Goal: Information Seeking & Learning: Learn about a topic

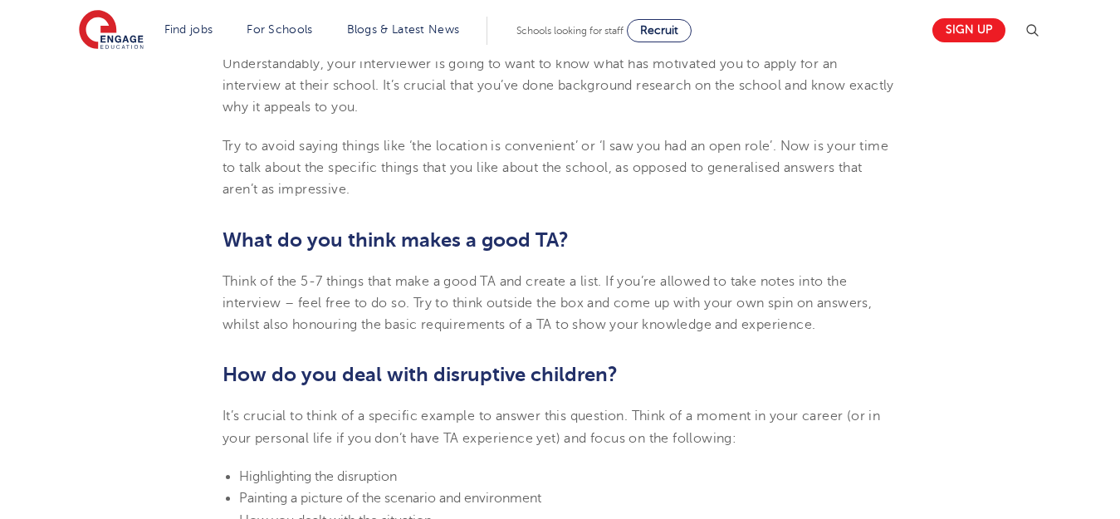
scroll to position [1560, 0]
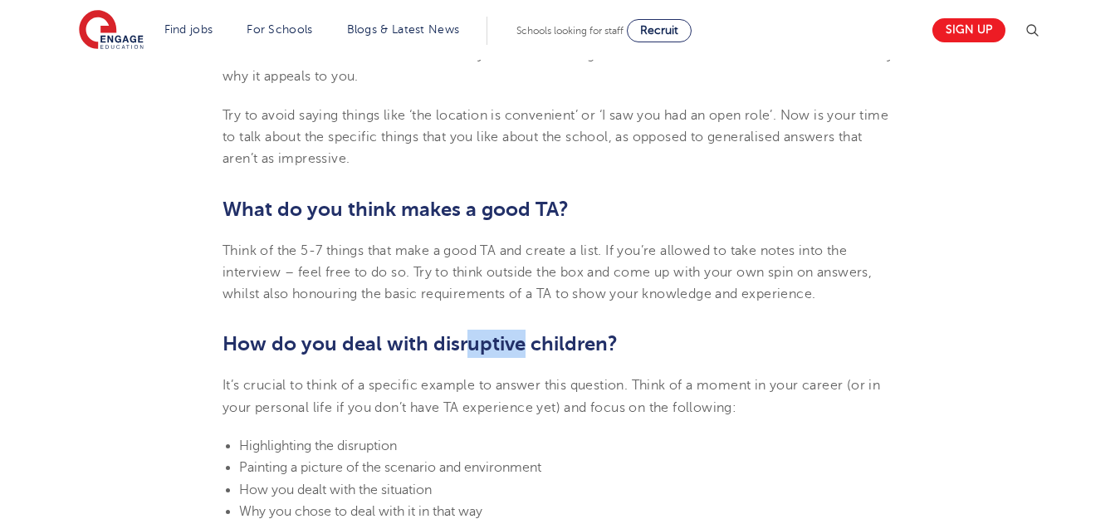
drag, startPoint x: 464, startPoint y: 326, endPoint x: 526, endPoint y: 310, distance: 64.3
click at [526, 310] on section "[DATE] Top 10 Interview Questions for Teaching Assistants Preparing for an inte…" at bounding box center [559, 268] width 1007 height 2740
click at [548, 182] on section "[DATE] Top 10 Interview Questions for Teaching Assistants Preparing for an inte…" at bounding box center [559, 268] width 1007 height 2740
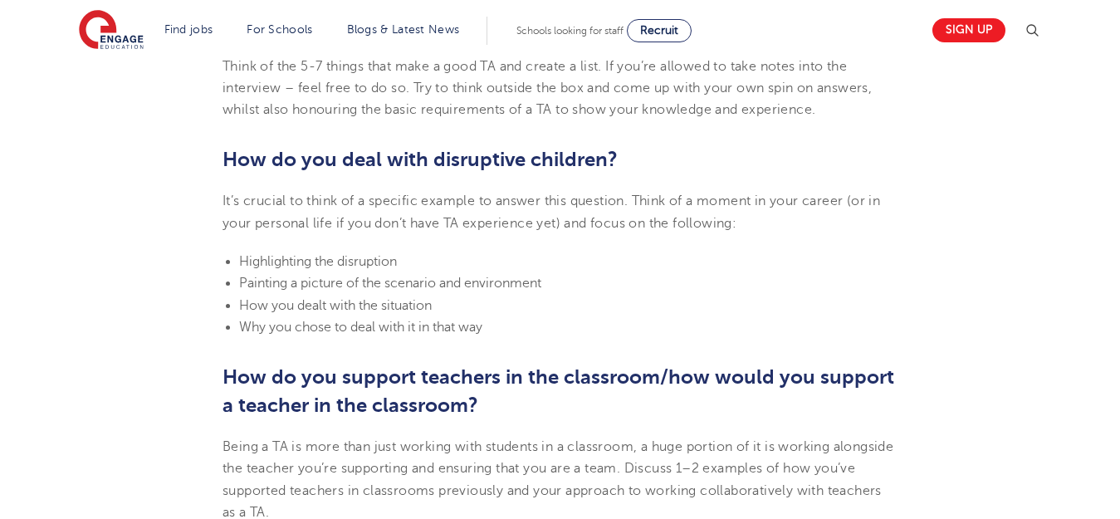
scroll to position [1782, 0]
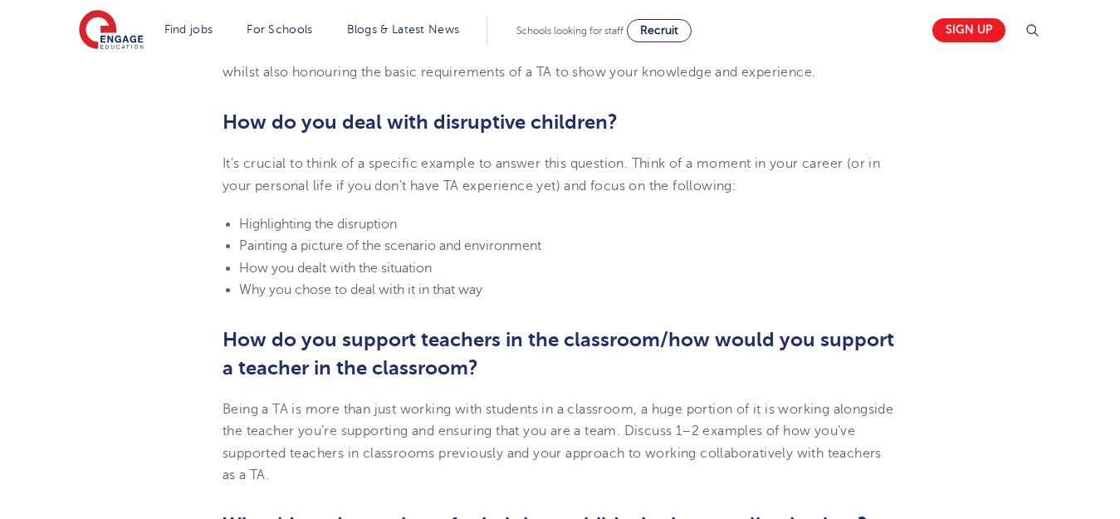
drag, startPoint x: 548, startPoint y: 182, endPoint x: 546, endPoint y: 213, distance: 30.8
click at [546, 213] on section "[DATE] Top 10 Interview Questions for Teaching Assistants Preparing for an inte…" at bounding box center [559, 46] width 1007 height 2740
drag, startPoint x: 546, startPoint y: 213, endPoint x: 562, endPoint y: 213, distance: 15.8
click at [562, 213] on li "Highlighting the disruption" at bounding box center [568, 224] width 659 height 22
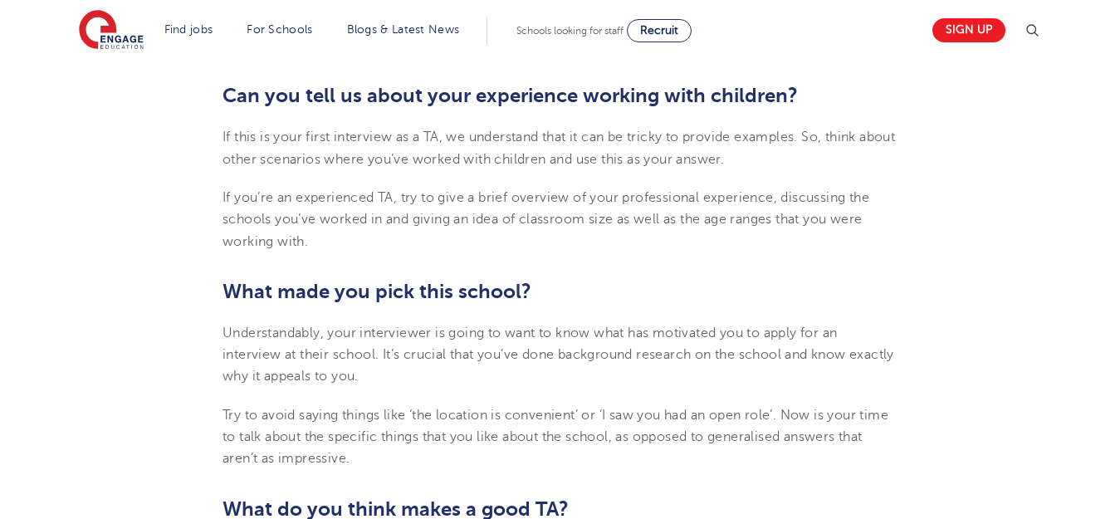
scroll to position [1371, 0]
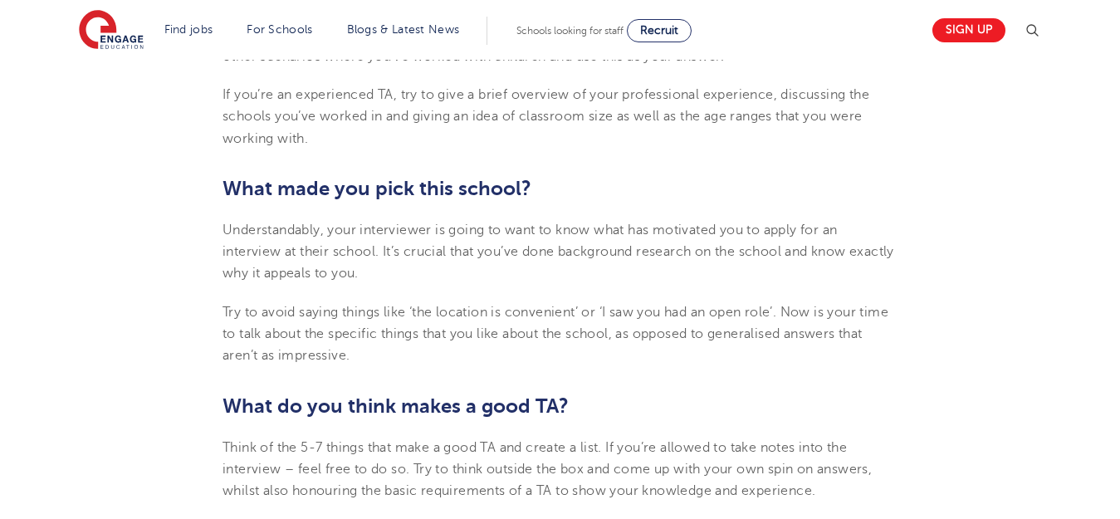
click at [575, 226] on section "[DATE] Top 10 Interview Questions for Teaching Assistants Preparing for an inte…" at bounding box center [559, 465] width 1007 height 2740
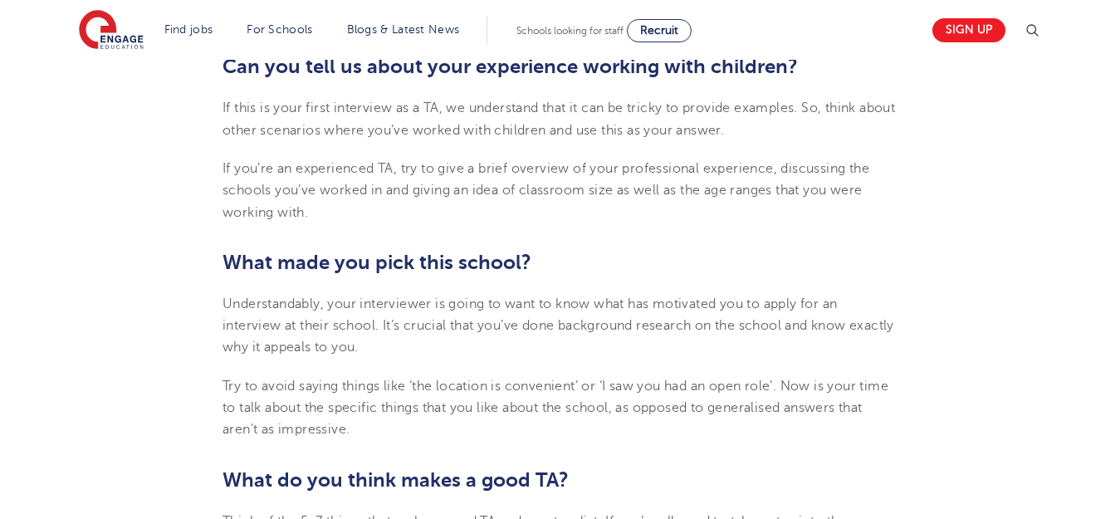
scroll to position [1149, 0]
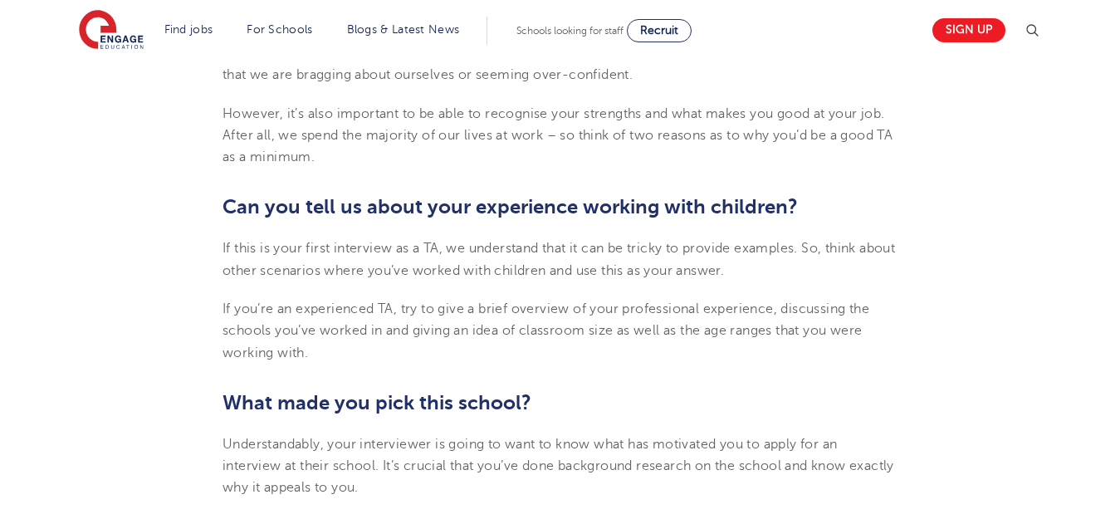
drag, startPoint x: 575, startPoint y: 226, endPoint x: 687, endPoint y: 186, distance: 118.2
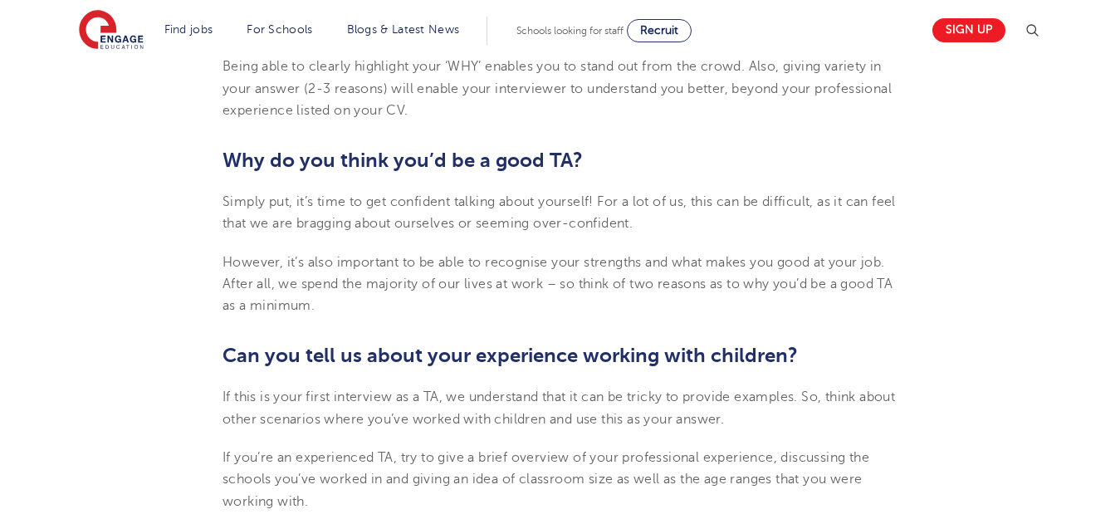
scroll to position [1039, 0]
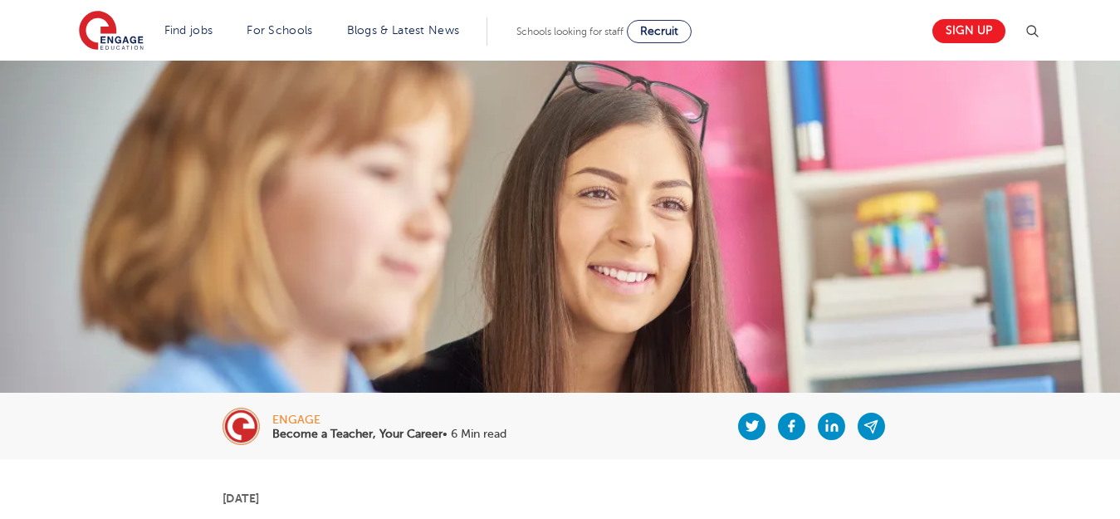
scroll to position [1039, 0]
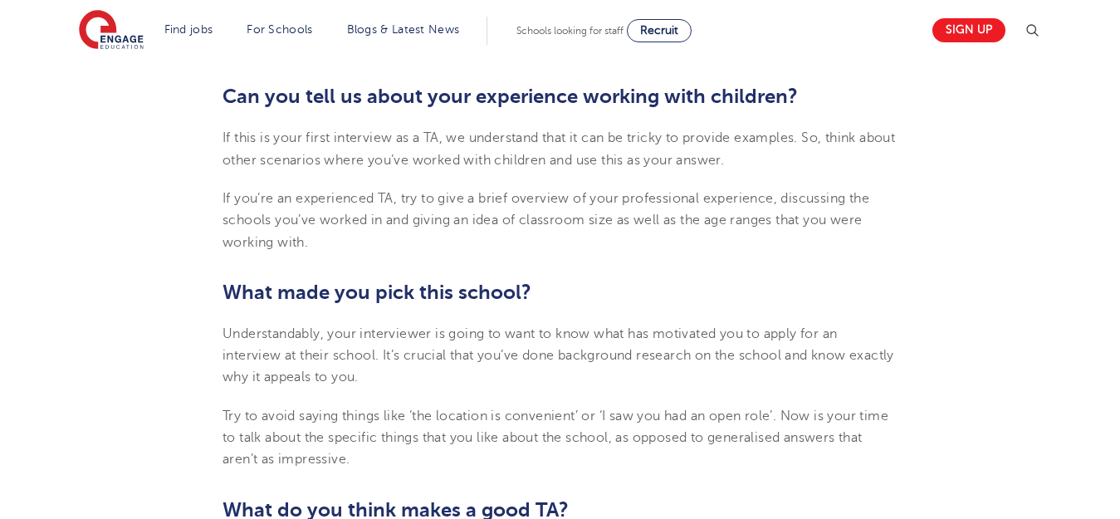
scroll to position [1261, 0]
drag, startPoint x: 766, startPoint y: 197, endPoint x: 741, endPoint y: 268, distance: 75.9
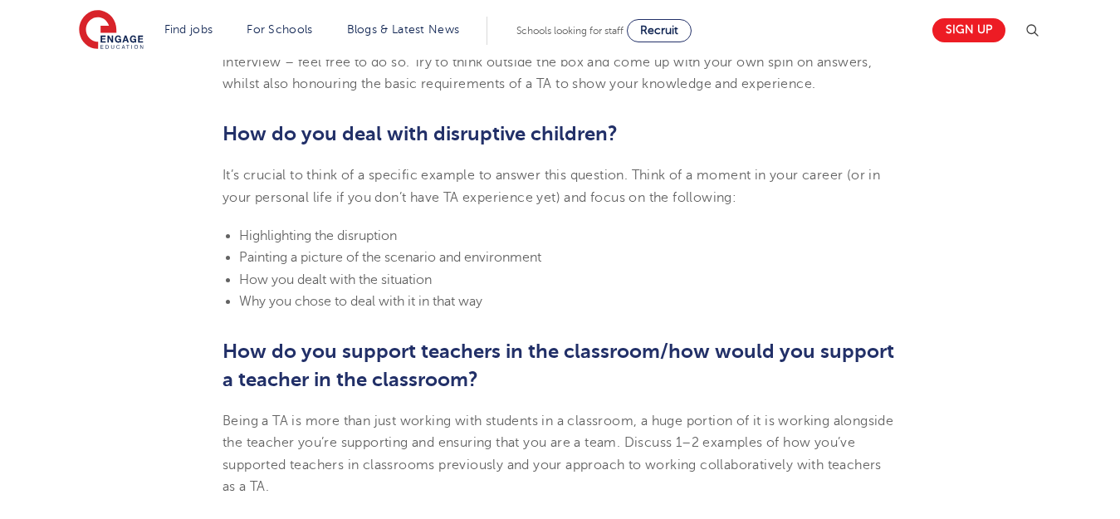
scroll to position [1814, 0]
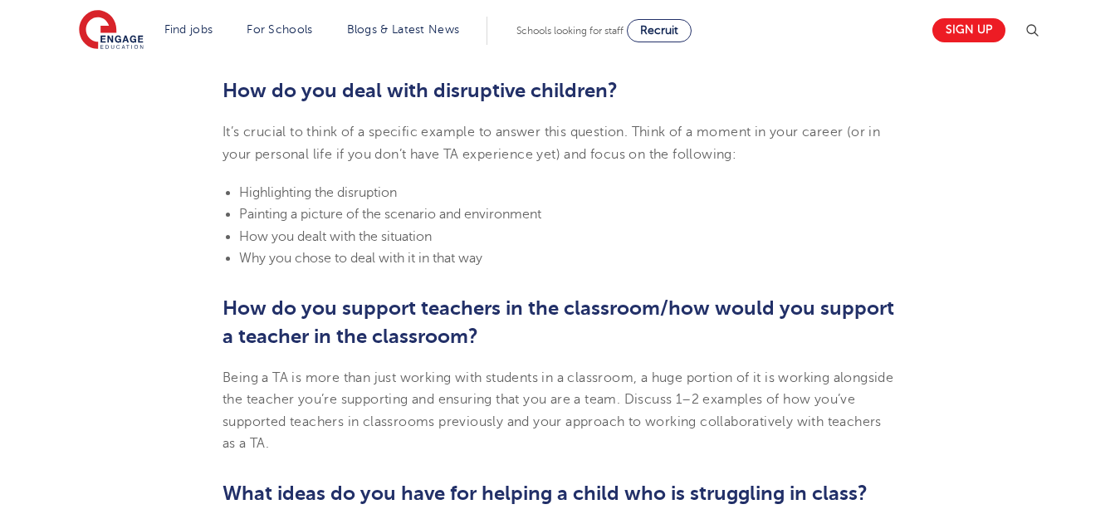
click at [741, 268] on li "Why you chose to deal with it in that way" at bounding box center [568, 258] width 659 height 22
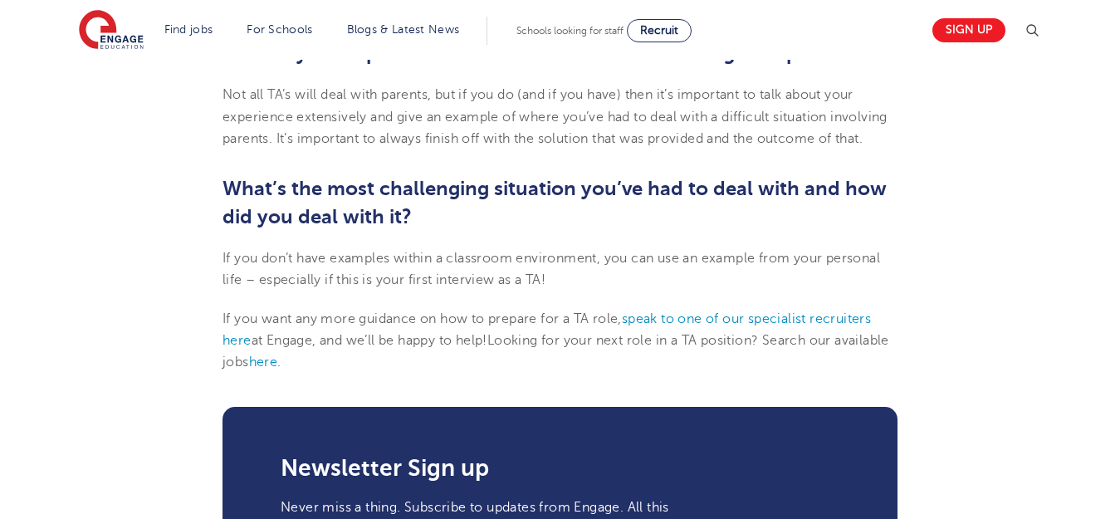
scroll to position [2478, 0]
